Goal: Information Seeking & Learning: Learn about a topic

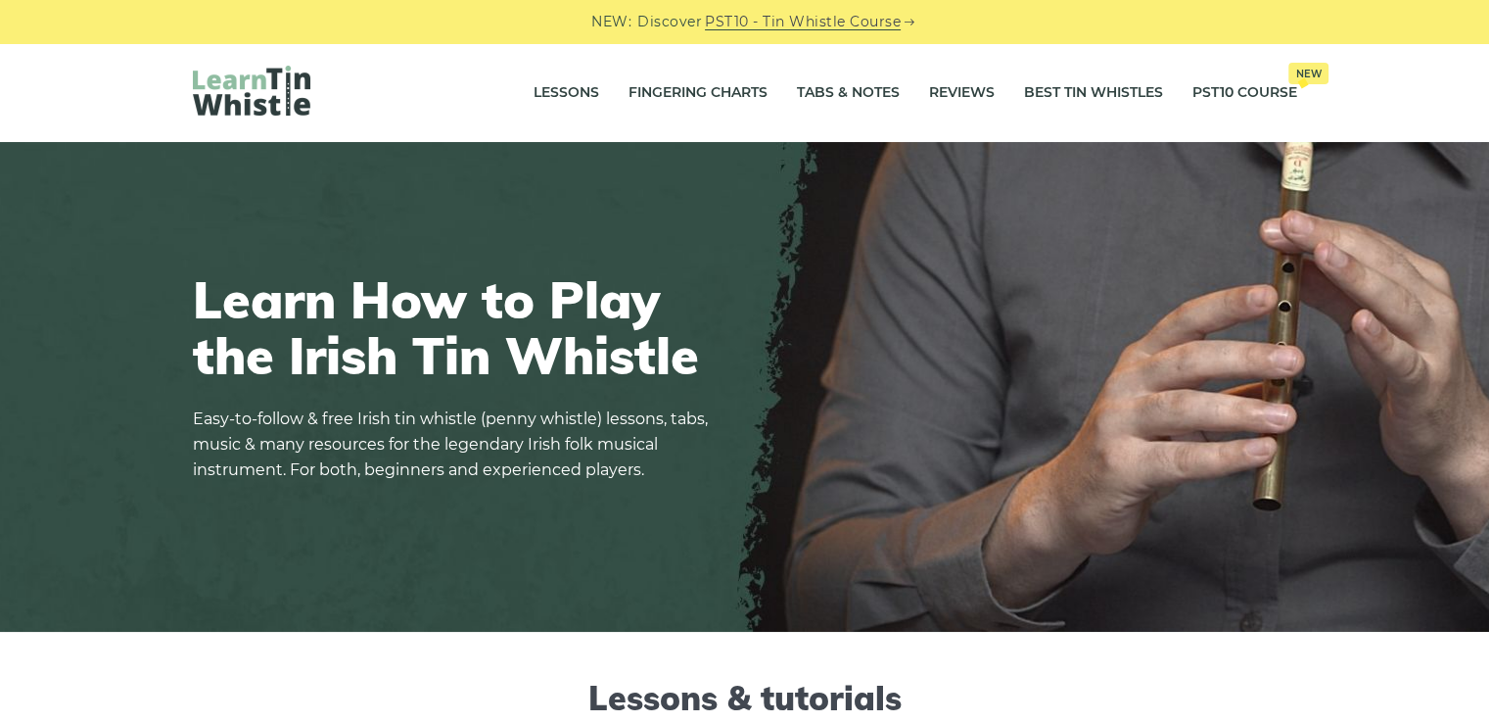
click at [945, 93] on link "Reviews" at bounding box center [962, 93] width 66 height 49
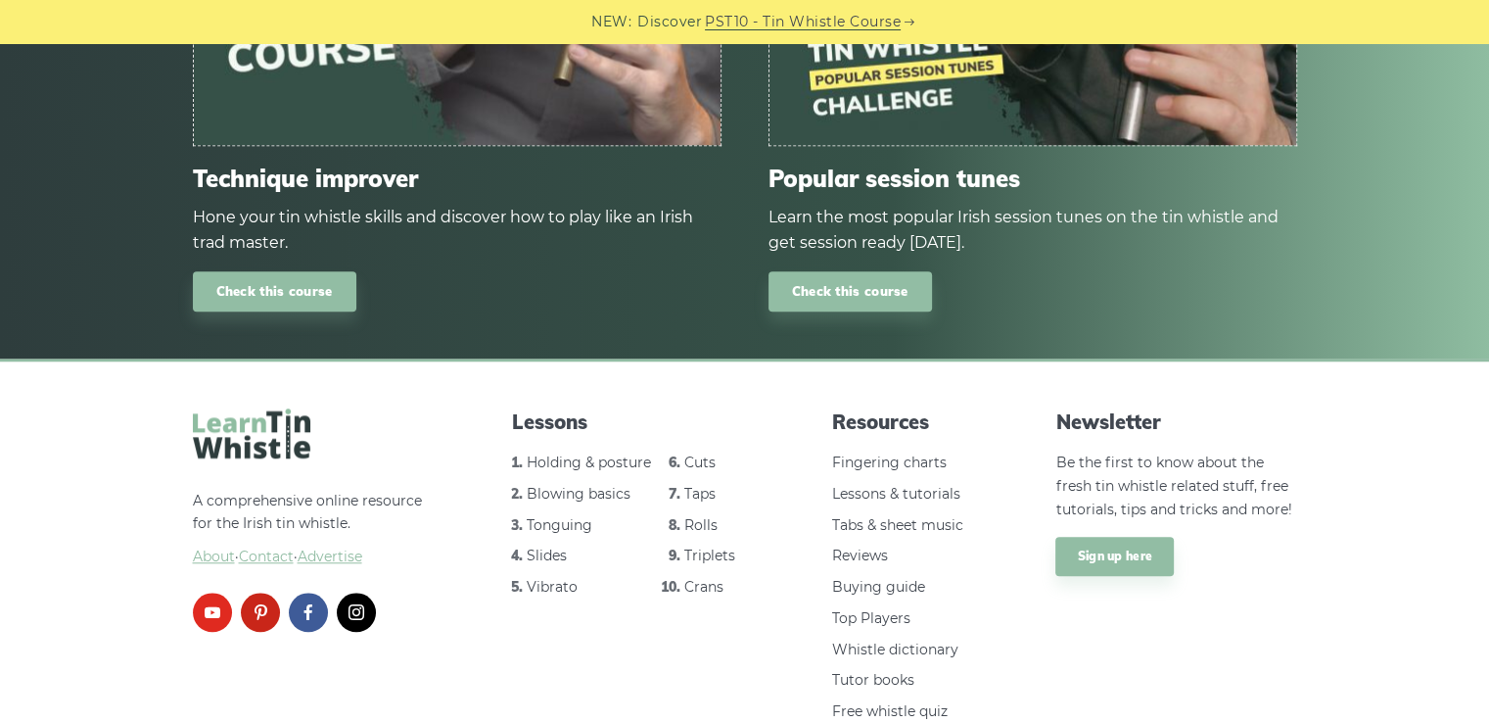
scroll to position [914, 0]
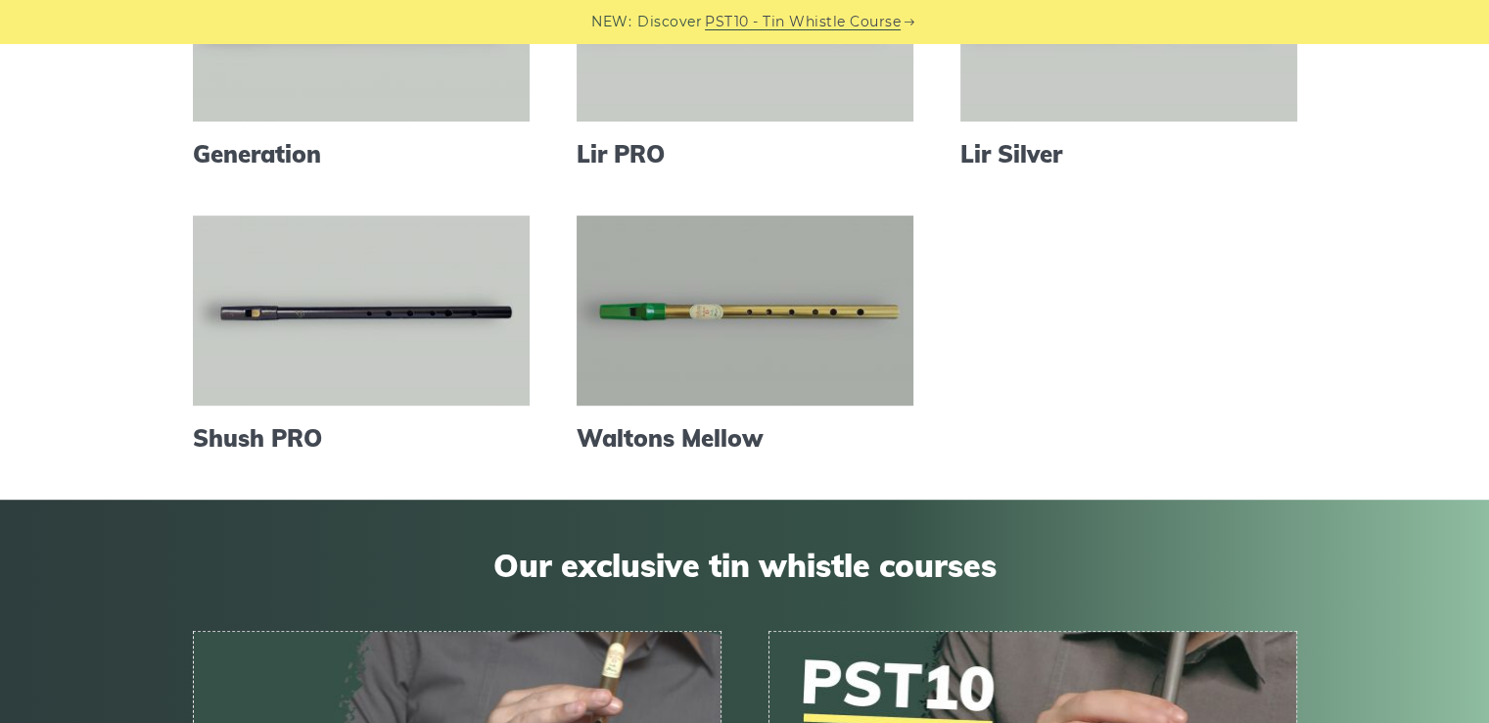
click at [780, 324] on link at bounding box center [745, 310] width 337 height 190
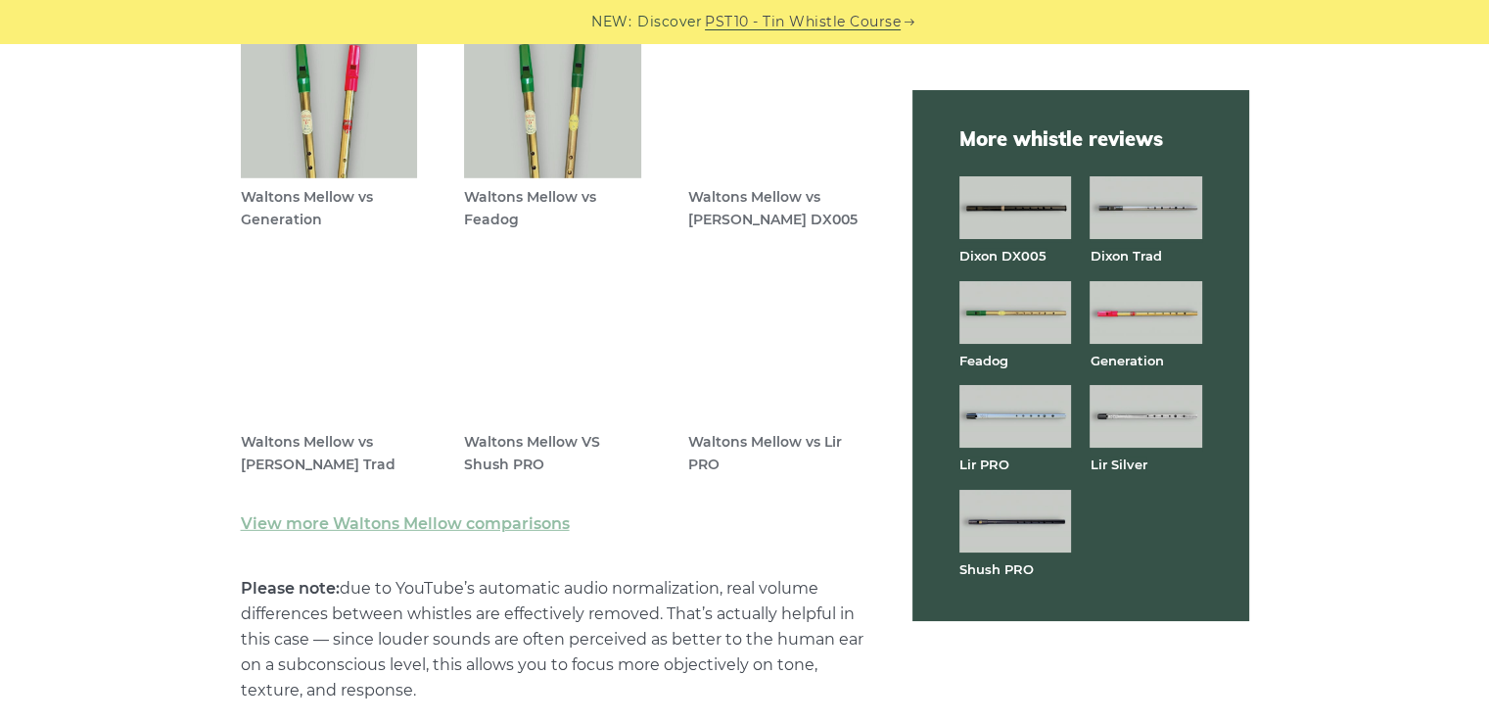
scroll to position [5614, 0]
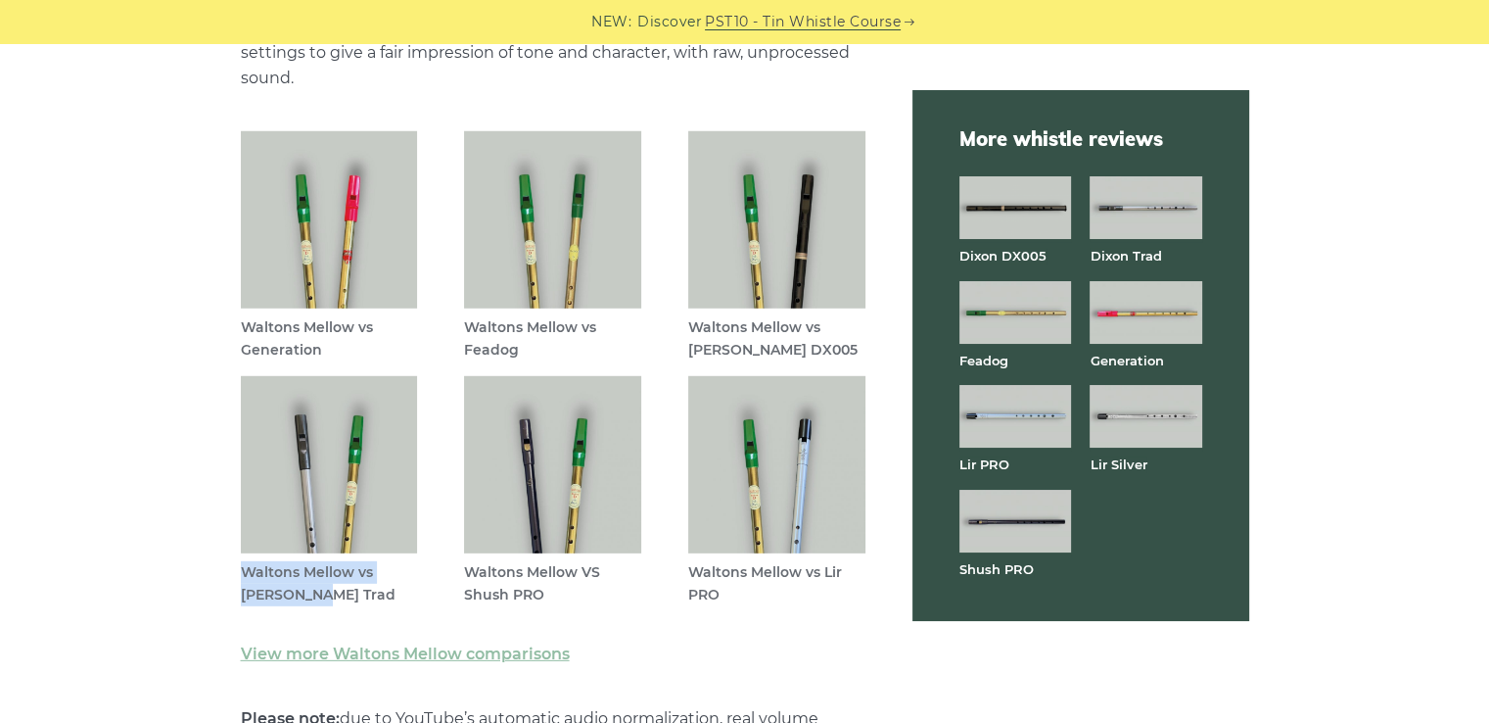
drag, startPoint x: 244, startPoint y: 564, endPoint x: 302, endPoint y: 592, distance: 64.4
click at [302, 592] on figcaption "Waltons Mellow vs [PERSON_NAME] Trad" at bounding box center [329, 583] width 177 height 45
click at [334, 605] on figure "Waltons Mellow vs [PERSON_NAME] Trad" at bounding box center [329, 498] width 177 height 245
